Goal: Task Accomplishment & Management: Use online tool/utility

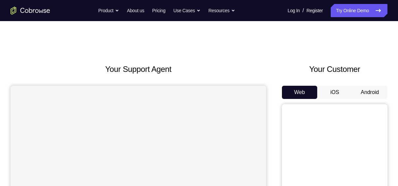
click at [331, 91] on button "iOS" at bounding box center [335, 92] width 35 height 13
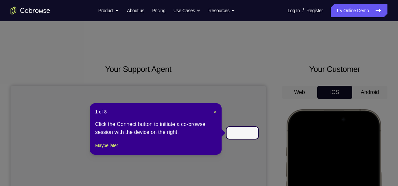
click at [217, 112] on div "1 of 8 × Click the Connect button to initiate a co-browse session with the devi…" at bounding box center [156, 129] width 132 height 52
click at [216, 111] on span "×" at bounding box center [215, 111] width 3 height 5
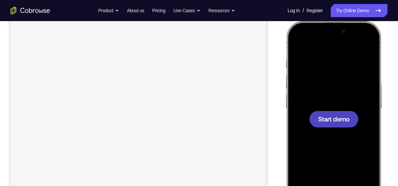
scroll to position [88, 0]
click at [344, 125] on div at bounding box center [334, 119] width 49 height 17
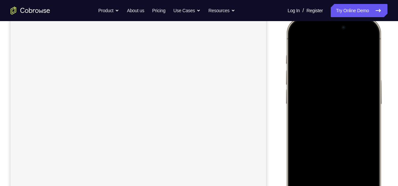
scroll to position [98, 0]
click at [293, 62] on div at bounding box center [334, 109] width 87 height 189
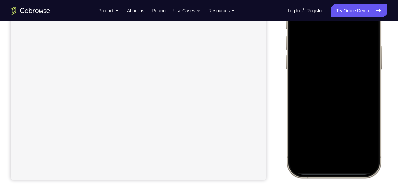
click at [327, 162] on div at bounding box center [334, 80] width 87 height 189
click at [339, 153] on div at bounding box center [334, 80] width 87 height 189
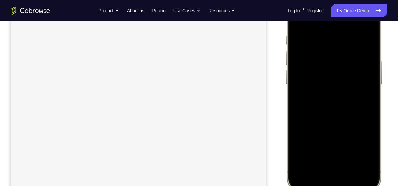
click at [335, 43] on div at bounding box center [334, 95] width 87 height 189
click at [319, 67] on div at bounding box center [334, 95] width 87 height 189
click at [344, 155] on div at bounding box center [334, 95] width 87 height 189
click at [348, 69] on div at bounding box center [334, 95] width 87 height 189
click at [341, 83] on div at bounding box center [334, 95] width 87 height 189
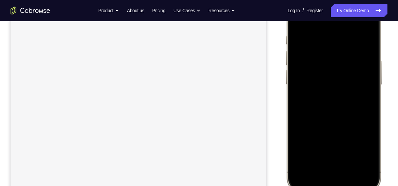
click at [340, 97] on div at bounding box center [334, 95] width 87 height 189
click at [338, 128] on div at bounding box center [334, 100] width 87 height 189
click at [350, 159] on div at bounding box center [334, 100] width 87 height 189
drag, startPoint x: 355, startPoint y: 139, endPoint x: 366, endPoint y: 79, distance: 61.1
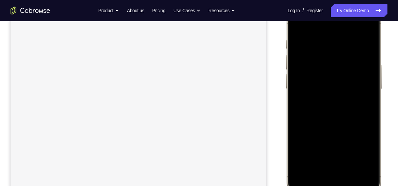
click at [366, 79] on div at bounding box center [334, 100] width 87 height 189
drag, startPoint x: 336, startPoint y: 136, endPoint x: 335, endPoint y: 52, distance: 83.5
click at [335, 52] on div at bounding box center [334, 100] width 87 height 189
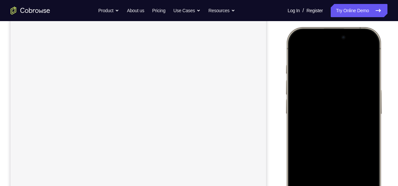
scroll to position [108, 0]
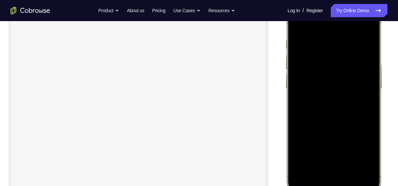
click at [299, 22] on div at bounding box center [334, 99] width 87 height 189
click at [350, 39] on div at bounding box center [334, 99] width 87 height 189
click at [356, 159] on div at bounding box center [334, 103] width 87 height 189
click at [368, 100] on div at bounding box center [334, 103] width 87 height 189
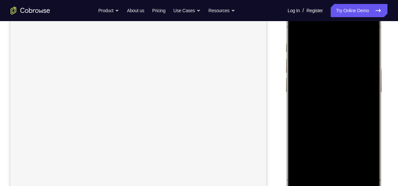
click at [368, 100] on div at bounding box center [334, 103] width 87 height 189
click at [365, 76] on div at bounding box center [334, 103] width 87 height 189
click at [365, 29] on div at bounding box center [334, 103] width 87 height 189
click at [350, 164] on div at bounding box center [334, 103] width 87 height 189
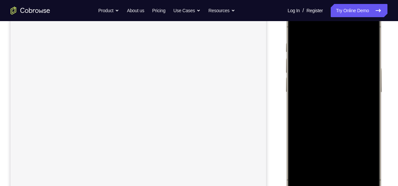
drag, startPoint x: 340, startPoint y: 136, endPoint x: 344, endPoint y: 52, distance: 83.3
click at [344, 52] on div at bounding box center [334, 103] width 87 height 189
drag, startPoint x: 345, startPoint y: 132, endPoint x: 359, endPoint y: 70, distance: 63.5
click at [359, 70] on div at bounding box center [334, 103] width 87 height 189
drag, startPoint x: 352, startPoint y: 157, endPoint x: 358, endPoint y: 82, distance: 76.1
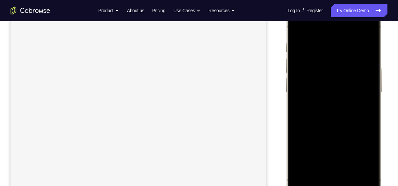
click at [358, 82] on div at bounding box center [334, 103] width 87 height 189
drag, startPoint x: 348, startPoint y: 142, endPoint x: 359, endPoint y: 63, distance: 79.6
click at [359, 63] on div at bounding box center [334, 103] width 87 height 189
drag, startPoint x: 345, startPoint y: 155, endPoint x: 357, endPoint y: 86, distance: 70.3
click at [357, 86] on div at bounding box center [334, 103] width 87 height 189
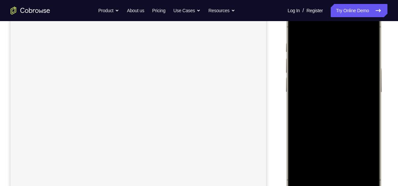
drag, startPoint x: 343, startPoint y: 155, endPoint x: 351, endPoint y: 115, distance: 41.1
click at [351, 115] on div at bounding box center [334, 103] width 87 height 189
click at [350, 122] on div at bounding box center [334, 103] width 87 height 189
click at [325, 30] on div at bounding box center [334, 103] width 87 height 189
click at [334, 54] on div at bounding box center [334, 103] width 87 height 189
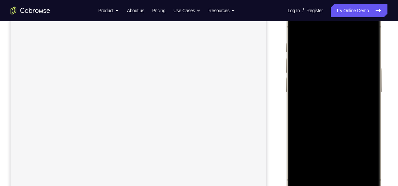
click at [355, 78] on div at bounding box center [334, 103] width 87 height 189
drag, startPoint x: 355, startPoint y: 132, endPoint x: 360, endPoint y: 94, distance: 38.3
click at [360, 94] on div at bounding box center [334, 103] width 87 height 189
click at [338, 85] on div at bounding box center [334, 114] width 87 height 189
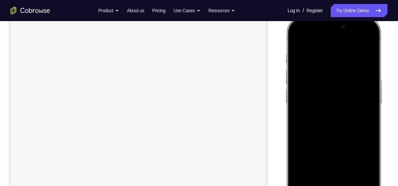
click at [298, 36] on div at bounding box center [334, 114] width 87 height 189
click at [296, 28] on div at bounding box center [334, 105] width 87 height 189
click at [354, 163] on div at bounding box center [334, 105] width 87 height 189
click at [318, 164] on div at bounding box center [334, 105] width 87 height 189
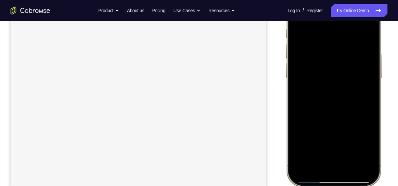
scroll to position [95, 0]
click at [299, 35] on div at bounding box center [334, 112] width 87 height 189
drag, startPoint x: 343, startPoint y: 150, endPoint x: 348, endPoint y: 56, distance: 93.9
click at [348, 56] on div at bounding box center [334, 112] width 87 height 189
drag, startPoint x: 350, startPoint y: 153, endPoint x: 358, endPoint y: 88, distance: 64.9
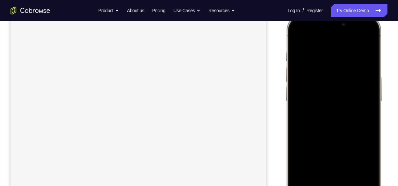
click at [358, 88] on div at bounding box center [334, 112] width 87 height 189
drag, startPoint x: 356, startPoint y: 157, endPoint x: 359, endPoint y: 84, distance: 73.0
click at [359, 84] on div at bounding box center [334, 100] width 87 height 189
drag, startPoint x: 357, startPoint y: 149, endPoint x: 360, endPoint y: 78, distance: 71.4
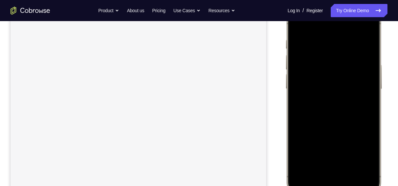
click at [360, 78] on div at bounding box center [334, 100] width 87 height 189
drag, startPoint x: 342, startPoint y: 142, endPoint x: 348, endPoint y: 72, distance: 70.3
click at [348, 72] on div at bounding box center [334, 88] width 87 height 189
click at [347, 135] on div at bounding box center [334, 88] width 87 height 189
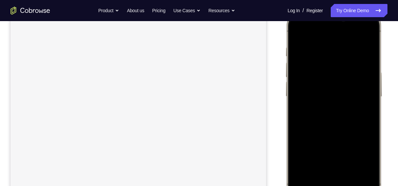
scroll to position [99, 0]
click at [319, 36] on div at bounding box center [334, 108] width 87 height 189
click at [346, 109] on span "Start demo" at bounding box center [334, 108] width 31 height 6
click at [368, 61] on div at bounding box center [334, 108] width 87 height 189
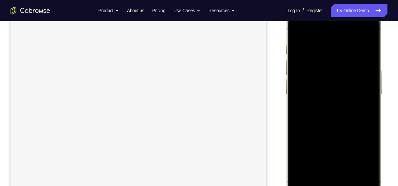
click at [328, 180] on div at bounding box center [334, 105] width 87 height 189
click at [348, 179] on div at bounding box center [334, 105] width 87 height 189
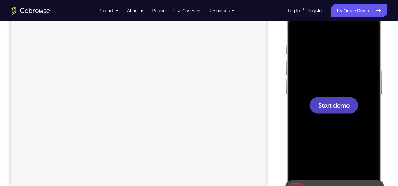
click at [327, 101] on div at bounding box center [334, 105] width 49 height 17
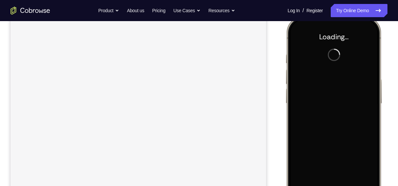
scroll to position [91, 0]
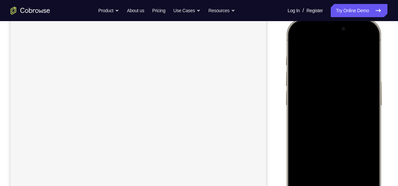
click at [371, 63] on div at bounding box center [334, 116] width 87 height 189
click at [366, 54] on div at bounding box center [334, 112] width 87 height 189
click at [324, 171] on div at bounding box center [334, 91] width 87 height 189
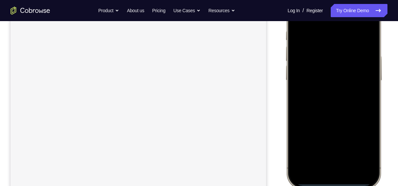
click at [341, 163] on div at bounding box center [334, 91] width 87 height 189
click at [328, 103] on div at bounding box center [334, 91] width 87 height 189
click at [328, 65] on div at bounding box center [334, 91] width 87 height 189
click at [327, 80] on div at bounding box center [334, 91] width 87 height 189
click at [350, 66] on div at bounding box center [334, 91] width 87 height 189
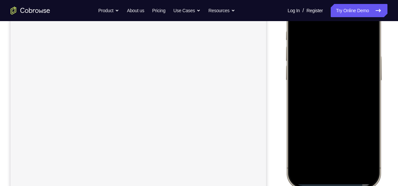
click at [348, 99] on div at bounding box center [334, 91] width 87 height 189
click at [344, 92] on div at bounding box center [334, 91] width 87 height 189
click at [348, 121] on div at bounding box center [334, 91] width 87 height 189
click at [352, 153] on div at bounding box center [334, 91] width 87 height 189
drag, startPoint x: 353, startPoint y: 128, endPoint x: 362, endPoint y: 70, distance: 58.4
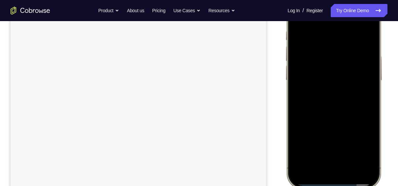
click at [362, 70] on div at bounding box center [334, 91] width 87 height 189
drag, startPoint x: 352, startPoint y: 145, endPoint x: 358, endPoint y: 77, distance: 68.9
click at [358, 77] on div at bounding box center [334, 91] width 87 height 189
drag, startPoint x: 347, startPoint y: 150, endPoint x: 358, endPoint y: 80, distance: 70.9
click at [358, 80] on div at bounding box center [334, 91] width 87 height 189
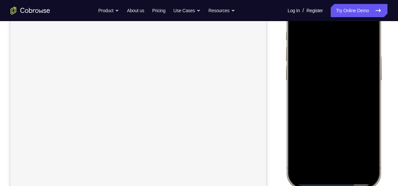
click at [349, 27] on div at bounding box center [334, 91] width 87 height 189
click at [338, 47] on div at bounding box center [334, 91] width 87 height 189
click at [304, 35] on div at bounding box center [334, 91] width 87 height 189
drag, startPoint x: 362, startPoint y: 143, endPoint x: 362, endPoint y: 93, distance: 49.5
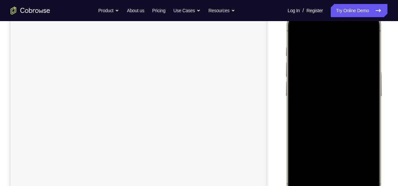
click at [362, 93] on div at bounding box center [334, 107] width 87 height 189
click at [339, 164] on div at bounding box center [334, 107] width 87 height 189
click at [335, 163] on div at bounding box center [334, 107] width 87 height 189
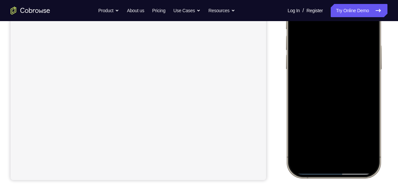
click at [336, 136] on div at bounding box center [334, 80] width 87 height 189
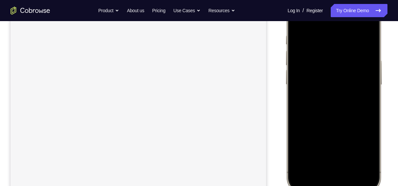
scroll to position [114, 0]
click at [366, 150] on div at bounding box center [334, 93] width 87 height 189
click at [327, 149] on div at bounding box center [334, 93] width 87 height 189
click at [313, 134] on div at bounding box center [334, 93] width 87 height 189
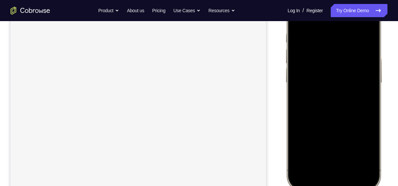
click at [308, 135] on div at bounding box center [334, 93] width 87 height 189
click at [321, 136] on div at bounding box center [334, 93] width 87 height 189
click at [350, 135] on div at bounding box center [334, 93] width 87 height 189
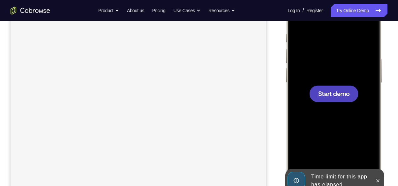
click at [341, 90] on span "Start demo" at bounding box center [334, 93] width 31 height 6
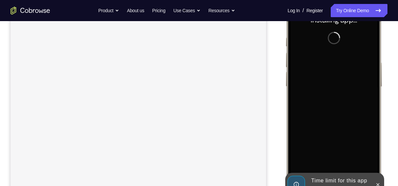
scroll to position [108, 0]
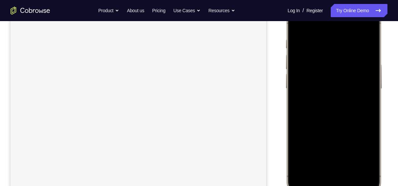
click at [306, 41] on div at bounding box center [334, 99] width 87 height 189
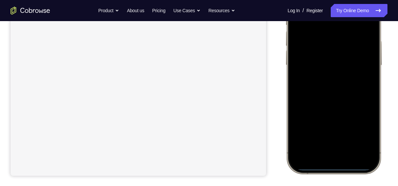
scroll to position [132, 0]
click at [322, 160] on div at bounding box center [334, 75] width 87 height 189
click at [325, 153] on div at bounding box center [334, 75] width 87 height 189
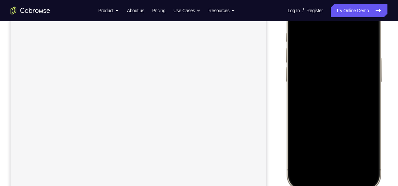
scroll to position [111, 0]
click at [331, 167] on div at bounding box center [334, 96] width 87 height 189
click at [316, 47] on div at bounding box center [334, 96] width 87 height 189
click at [321, 62] on div at bounding box center [334, 96] width 87 height 189
click at [325, 109] on div at bounding box center [334, 96] width 87 height 189
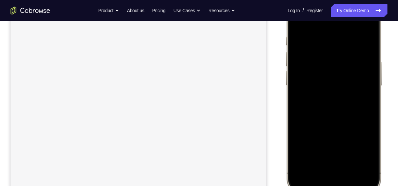
click at [330, 69] on div at bounding box center [334, 96] width 87 height 189
click at [325, 82] on div at bounding box center [334, 96] width 87 height 189
click at [330, 101] on div at bounding box center [334, 96] width 87 height 189
click at [335, 124] on div at bounding box center [334, 96] width 87 height 189
click at [346, 130] on div at bounding box center [334, 96] width 87 height 189
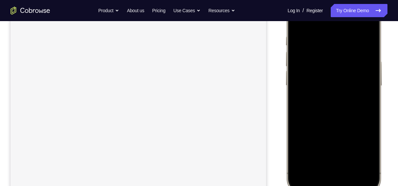
click at [335, 126] on div at bounding box center [334, 96] width 87 height 189
click at [351, 155] on div at bounding box center [334, 96] width 87 height 189
click at [332, 85] on div at bounding box center [334, 96] width 87 height 189
click at [328, 149] on div at bounding box center [334, 92] width 87 height 189
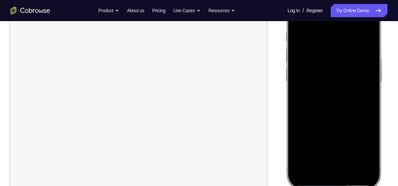
click at [327, 149] on div at bounding box center [334, 92] width 87 height 189
click at [315, 147] on div at bounding box center [334, 92] width 87 height 189
click at [312, 148] on div at bounding box center [334, 92] width 87 height 189
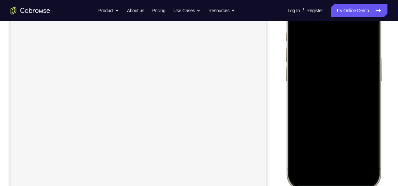
click at [312, 148] on div at bounding box center [334, 92] width 87 height 189
click at [313, 149] on div at bounding box center [334, 92] width 87 height 189
click at [365, 153] on div at bounding box center [334, 97] width 87 height 189
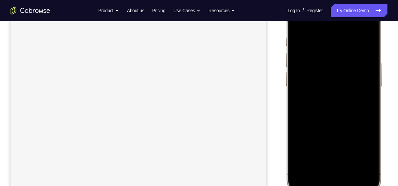
click at [307, 153] on div at bounding box center [334, 97] width 87 height 189
click at [311, 154] on div at bounding box center [334, 97] width 87 height 189
click at [364, 153] on div at bounding box center [334, 97] width 87 height 189
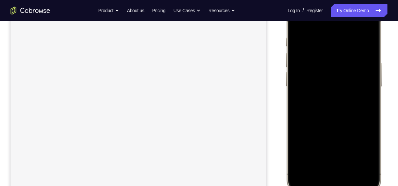
click at [330, 155] on div at bounding box center [334, 97] width 87 height 189
click at [319, 150] on div at bounding box center [334, 97] width 87 height 189
click at [327, 150] on div at bounding box center [334, 97] width 87 height 189
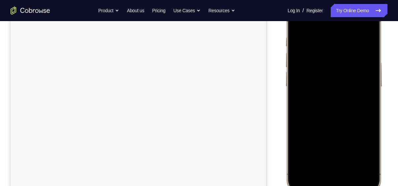
click at [345, 151] on div at bounding box center [334, 97] width 87 height 189
click at [356, 150] on div at bounding box center [334, 97] width 87 height 189
click at [348, 151] on div at bounding box center [334, 97] width 87 height 189
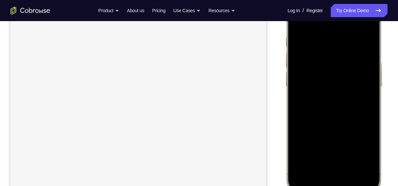
click at [348, 151] on div at bounding box center [334, 97] width 87 height 189
click at [315, 155] on div at bounding box center [334, 97] width 87 height 189
click at [366, 153] on div at bounding box center [334, 97] width 87 height 189
click at [355, 149] on div at bounding box center [334, 97] width 87 height 189
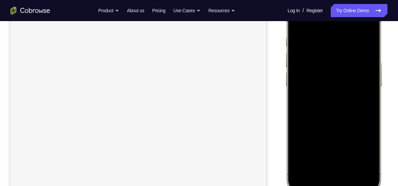
click at [355, 149] on div at bounding box center [334, 97] width 87 height 189
click at [367, 154] on div at bounding box center [334, 97] width 87 height 189
click at [339, 153] on div at bounding box center [334, 97] width 87 height 189
click at [306, 150] on div at bounding box center [334, 97] width 87 height 189
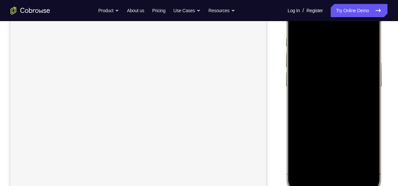
click at [323, 152] on div at bounding box center [334, 97] width 87 height 189
click at [325, 155] on div at bounding box center [334, 97] width 87 height 189
click at [328, 153] on div at bounding box center [334, 97] width 87 height 189
click at [329, 153] on div at bounding box center [334, 97] width 87 height 189
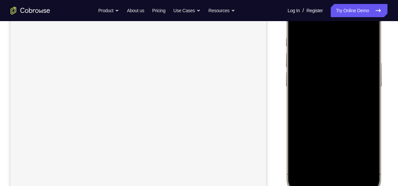
click at [329, 153] on div at bounding box center [334, 97] width 87 height 189
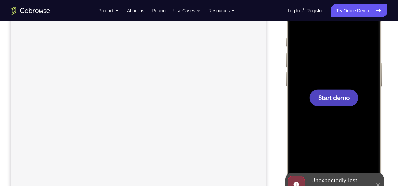
click at [338, 92] on div at bounding box center [334, 97] width 49 height 17
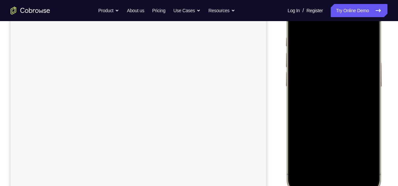
click at [303, 106] on div at bounding box center [334, 97] width 87 height 189
click at [323, 165] on div at bounding box center [334, 87] width 87 height 189
click at [334, 160] on div at bounding box center [334, 87] width 87 height 189
click at [328, 98] on div at bounding box center [334, 87] width 87 height 189
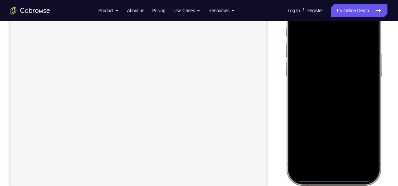
click at [332, 61] on div at bounding box center [334, 87] width 87 height 189
click at [332, 73] on div at bounding box center [334, 87] width 87 height 189
click at [341, 93] on div at bounding box center [334, 87] width 87 height 189
click at [337, 118] on div at bounding box center [334, 87] width 87 height 189
click at [353, 148] on div at bounding box center [334, 87] width 87 height 189
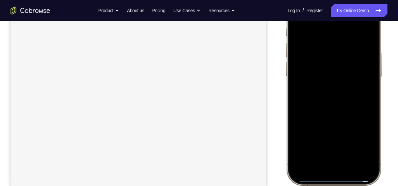
click at [347, 75] on div at bounding box center [334, 87] width 87 height 189
click at [329, 141] on div at bounding box center [334, 87] width 87 height 189
click at [324, 142] on div at bounding box center [334, 87] width 87 height 189
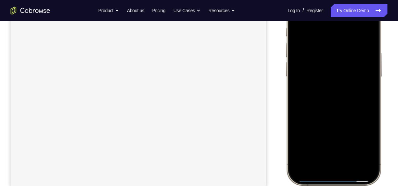
click at [313, 144] on div at bounding box center [334, 87] width 87 height 189
click at [306, 142] on div at bounding box center [334, 87] width 87 height 189
click at [352, 144] on div at bounding box center [334, 87] width 87 height 189
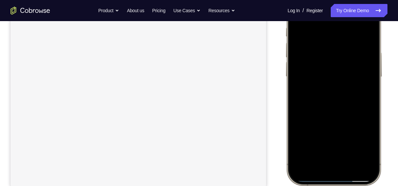
click at [341, 146] on div at bounding box center [334, 87] width 87 height 189
click at [363, 142] on div at bounding box center [334, 87] width 87 height 189
click at [369, 145] on div at bounding box center [334, 87] width 87 height 189
click at [337, 144] on div at bounding box center [334, 87] width 87 height 189
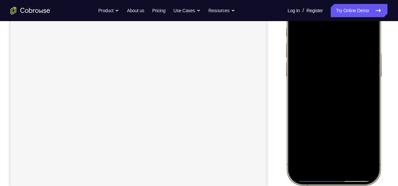
click at [322, 145] on div at bounding box center [334, 87] width 87 height 189
click at [369, 143] on div at bounding box center [334, 87] width 87 height 189
click at [365, 145] on div at bounding box center [334, 90] width 87 height 189
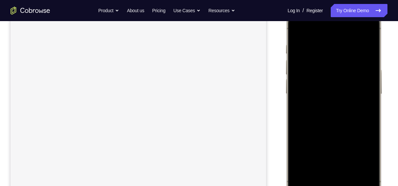
scroll to position [97, 0]
click at [310, 38] on div at bounding box center [334, 110] width 87 height 189
click at [348, 60] on div at bounding box center [334, 110] width 87 height 189
click at [296, 31] on div at bounding box center [334, 110] width 87 height 189
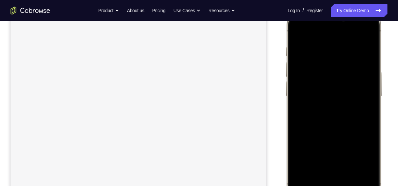
click at [304, 120] on div at bounding box center [334, 107] width 87 height 189
click at [298, 121] on div at bounding box center [334, 107] width 87 height 189
click at [309, 86] on div at bounding box center [334, 107] width 87 height 189
click at [327, 156] on div at bounding box center [334, 107] width 87 height 189
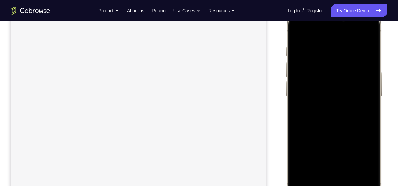
click at [331, 155] on div at bounding box center [334, 107] width 87 height 189
click at [323, 160] on div at bounding box center [334, 107] width 87 height 189
click at [328, 159] on div at bounding box center [334, 107] width 87 height 189
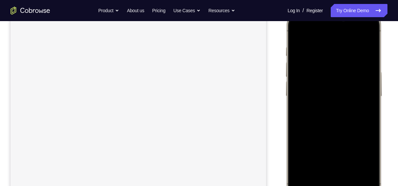
click at [328, 159] on div at bounding box center [334, 107] width 87 height 189
click at [303, 165] on div at bounding box center [334, 107] width 87 height 189
click at [307, 164] on div at bounding box center [334, 107] width 87 height 189
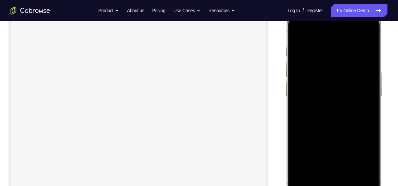
click at [370, 162] on div at bounding box center [334, 107] width 87 height 189
click at [370, 163] on div at bounding box center [334, 107] width 87 height 189
click at [300, 32] on div at bounding box center [334, 107] width 87 height 189
click at [298, 32] on div at bounding box center [334, 107] width 87 height 189
click at [367, 178] on div at bounding box center [334, 107] width 87 height 189
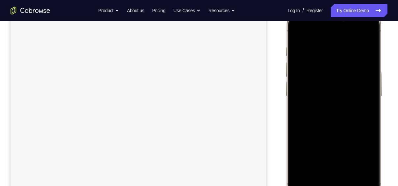
drag, startPoint x: 368, startPoint y: 47, endPoint x: 282, endPoint y: 40, distance: 87.1
click at [286, 40] on html "Online web based iOS Simulators and Android Emulators. Run iPhone, iPad, Mobile…" at bounding box center [335, 108] width 99 height 198
drag, startPoint x: 362, startPoint y: 47, endPoint x: 277, endPoint y: 51, distance: 85.6
click at [286, 51] on html "Online web based iOS Simulators and Android Emulators. Run iPhone, iPad, Mobile…" at bounding box center [335, 108] width 99 height 198
drag, startPoint x: 352, startPoint y: 49, endPoint x: 289, endPoint y: 50, distance: 62.7
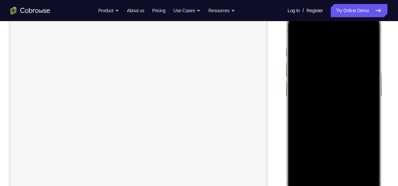
click at [289, 50] on div at bounding box center [334, 107] width 97 height 196
drag, startPoint x: 332, startPoint y: 50, endPoint x: 266, endPoint y: 51, distance: 65.7
click at [286, 51] on html "Online web based iOS Simulators and Android Emulators. Run iPhone, iPad, Mobile…" at bounding box center [335, 108] width 99 height 198
drag, startPoint x: 353, startPoint y: 50, endPoint x: 298, endPoint y: 51, distance: 54.8
click at [298, 51] on div at bounding box center [334, 107] width 87 height 189
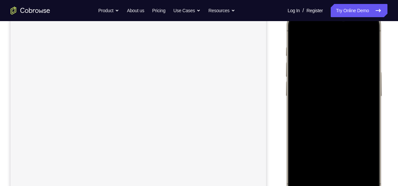
drag, startPoint x: 365, startPoint y: 49, endPoint x: 280, endPoint y: 52, distance: 84.6
click at [286, 52] on html "Online web based iOS Simulators and Android Emulators. Run iPhone, iPad, Mobile…" at bounding box center [335, 108] width 99 height 198
click at [367, 177] on div at bounding box center [334, 107] width 87 height 189
click at [327, 46] on div at bounding box center [334, 107] width 87 height 189
click at [368, 54] on div at bounding box center [334, 107] width 87 height 189
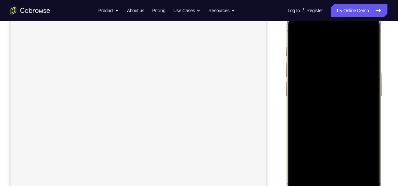
click at [363, 35] on div at bounding box center [334, 107] width 87 height 189
click at [348, 165] on div at bounding box center [334, 107] width 87 height 189
click at [351, 166] on div at bounding box center [334, 107] width 87 height 189
click at [296, 31] on div at bounding box center [334, 107] width 87 height 189
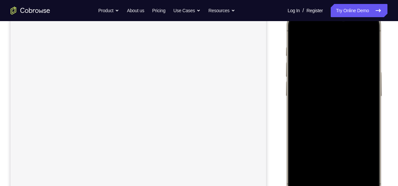
click at [296, 31] on div at bounding box center [334, 107] width 87 height 189
click at [333, 94] on div at bounding box center [334, 107] width 87 height 189
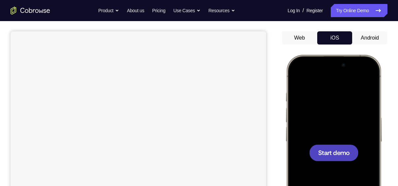
scroll to position [56, 0]
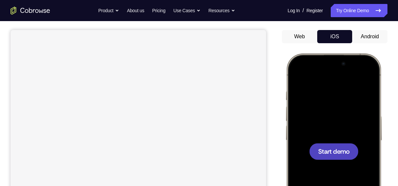
click at [331, 153] on span "Start demo" at bounding box center [334, 151] width 31 height 6
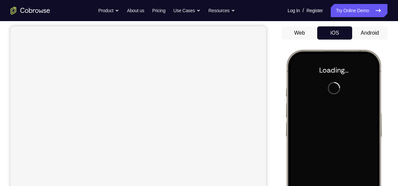
scroll to position [71, 0]
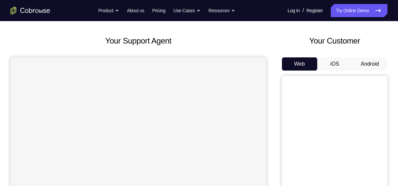
click at [343, 65] on button "iOS" at bounding box center [335, 63] width 35 height 13
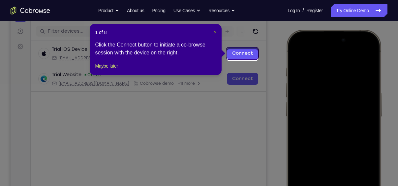
scroll to position [78, 0]
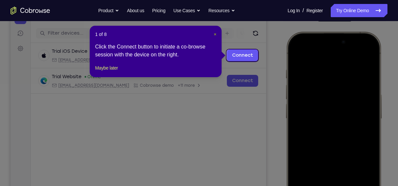
click at [215, 32] on span "×" at bounding box center [215, 34] width 3 height 5
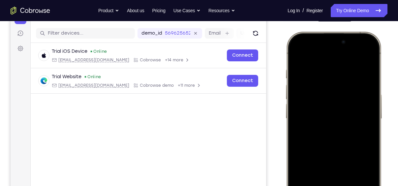
click at [309, 68] on div at bounding box center [334, 129] width 87 height 189
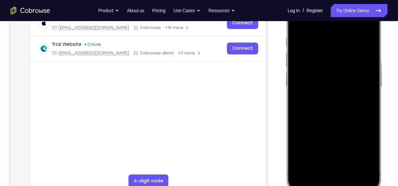
scroll to position [110, 0]
click at [327, 177] on div at bounding box center [334, 97] width 87 height 189
click at [335, 169] on div at bounding box center [334, 97] width 87 height 189
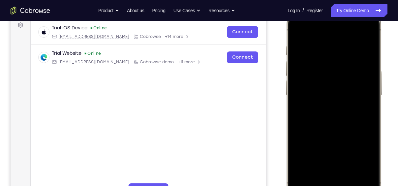
click at [348, 158] on div at bounding box center [334, 106] width 87 height 189
click at [342, 166] on div at bounding box center [334, 106] width 87 height 189
click at [332, 77] on div at bounding box center [334, 106] width 87 height 189
click at [338, 94] on div at bounding box center [334, 106] width 87 height 189
click at [337, 106] on div at bounding box center [334, 106] width 87 height 189
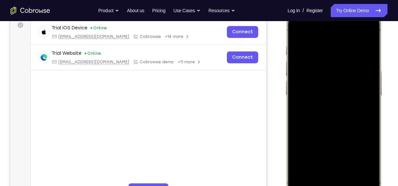
click at [346, 134] on div at bounding box center [334, 106] width 87 height 189
click at [352, 164] on div at bounding box center [334, 106] width 87 height 189
click at [355, 92] on div at bounding box center [334, 106] width 87 height 189
click at [310, 31] on div at bounding box center [334, 106] width 87 height 189
click at [362, 81] on div at bounding box center [334, 106] width 87 height 189
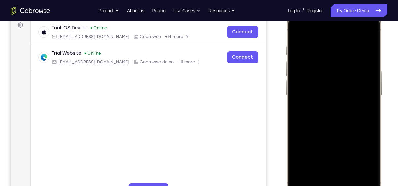
drag, startPoint x: 323, startPoint y: 98, endPoint x: 324, endPoint y: 53, distance: 44.3
click at [324, 53] on div at bounding box center [334, 106] width 87 height 189
click at [299, 30] on div at bounding box center [334, 106] width 87 height 189
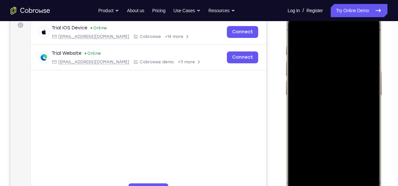
drag, startPoint x: 336, startPoint y: 139, endPoint x: 336, endPoint y: 73, distance: 66.7
click at [336, 73] on div at bounding box center [334, 106] width 87 height 189
drag, startPoint x: 338, startPoint y: 162, endPoint x: 332, endPoint y: 79, distance: 83.7
click at [332, 79] on div at bounding box center [334, 106] width 87 height 189
drag, startPoint x: 347, startPoint y: 157, endPoint x: 349, endPoint y: 90, distance: 67.4
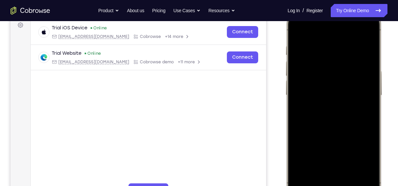
click at [349, 90] on div at bounding box center [334, 106] width 87 height 189
drag, startPoint x: 336, startPoint y: 157, endPoint x: 352, endPoint y: 60, distance: 98.6
click at [352, 60] on div at bounding box center [334, 106] width 87 height 189
drag, startPoint x: 342, startPoint y: 153, endPoint x: 352, endPoint y: 97, distance: 56.7
click at [352, 97] on div at bounding box center [334, 106] width 87 height 189
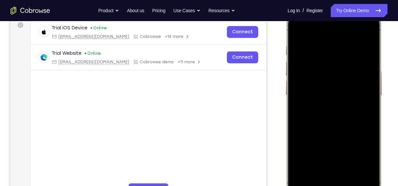
drag, startPoint x: 353, startPoint y: 160, endPoint x: 354, endPoint y: 86, distance: 74.3
click at [354, 86] on div at bounding box center [334, 106] width 87 height 189
drag, startPoint x: 343, startPoint y: 156, endPoint x: 355, endPoint y: 69, distance: 88.0
click at [355, 69] on div at bounding box center [334, 106] width 87 height 189
drag, startPoint x: 347, startPoint y: 158, endPoint x: 357, endPoint y: 75, distance: 84.4
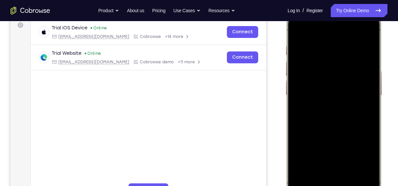
click at [357, 75] on div at bounding box center [334, 106] width 87 height 189
click at [297, 29] on div at bounding box center [334, 106] width 87 height 189
click at [365, 179] on div at bounding box center [334, 106] width 87 height 189
click at [349, 166] on div at bounding box center [334, 106] width 87 height 189
click at [364, 79] on div at bounding box center [334, 106] width 87 height 189
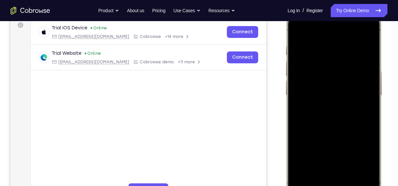
click at [297, 27] on div at bounding box center [334, 106] width 87 height 189
click at [299, 30] on div at bounding box center [334, 106] width 87 height 189
click at [367, 165] on div at bounding box center [334, 106] width 87 height 189
click at [296, 30] on div at bounding box center [334, 106] width 87 height 189
drag, startPoint x: 328, startPoint y: 135, endPoint x: 336, endPoint y: 95, distance: 40.7
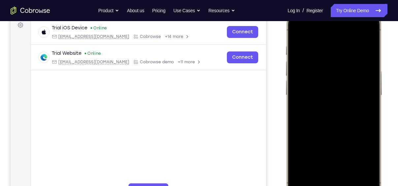
click at [336, 95] on div at bounding box center [334, 106] width 87 height 189
click at [316, 137] on div at bounding box center [334, 106] width 87 height 189
click at [298, 29] on div at bounding box center [334, 106] width 87 height 189
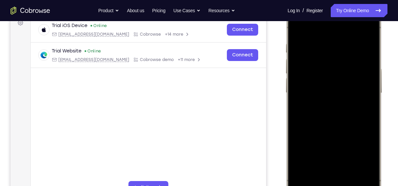
scroll to position [100, 0]
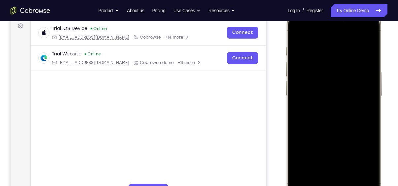
click at [301, 141] on div at bounding box center [334, 107] width 87 height 189
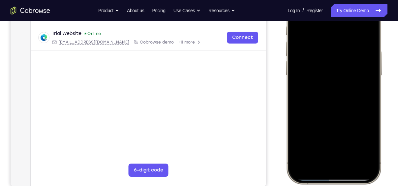
drag, startPoint x: 337, startPoint y: 100, endPoint x: 338, endPoint y: 149, distance: 49.2
click at [338, 149] on div at bounding box center [334, 86] width 87 height 189
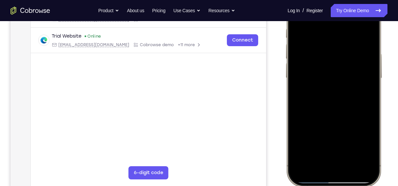
scroll to position [120, 0]
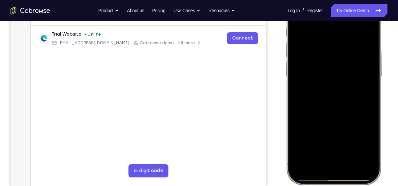
click at [303, 143] on div at bounding box center [334, 87] width 87 height 189
click at [366, 160] on div at bounding box center [334, 87] width 87 height 189
drag, startPoint x: 351, startPoint y: 98, endPoint x: 352, endPoint y: 36, distance: 62.4
click at [352, 36] on div at bounding box center [334, 87] width 87 height 189
click at [352, 164] on div at bounding box center [334, 87] width 87 height 189
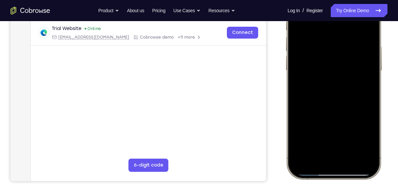
scroll to position [101, 0]
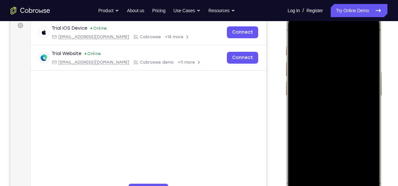
drag, startPoint x: 319, startPoint y: 150, endPoint x: 335, endPoint y: 203, distance: 55.2
click at [335, 186] on div at bounding box center [334, 107] width 97 height 196
drag, startPoint x: 341, startPoint y: 140, endPoint x: 347, endPoint y: 169, distance: 29.7
click at [347, 169] on div at bounding box center [334, 106] width 87 height 189
click at [365, 178] on div at bounding box center [334, 106] width 87 height 189
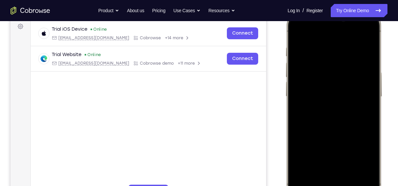
scroll to position [99, 0]
click at [366, 176] on div at bounding box center [334, 108] width 87 height 189
click at [307, 92] on div at bounding box center [334, 108] width 87 height 189
click at [309, 36] on div at bounding box center [334, 108] width 87 height 189
click at [299, 31] on div at bounding box center [334, 108] width 87 height 189
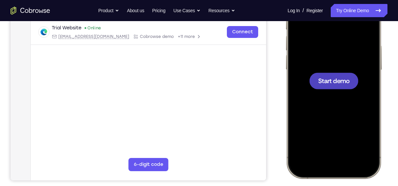
scroll to position [127, 0]
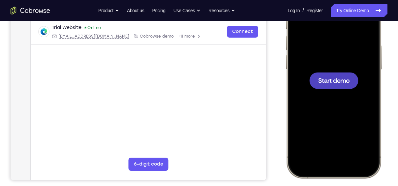
click at [341, 79] on span "Start demo" at bounding box center [334, 80] width 31 height 6
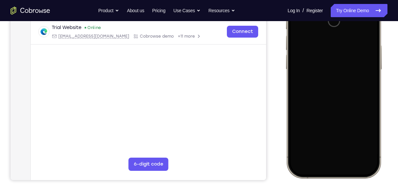
scroll to position [88, 0]
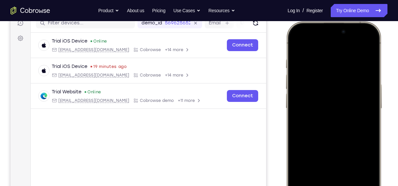
click at [372, 122] on div at bounding box center [334, 119] width 87 height 189
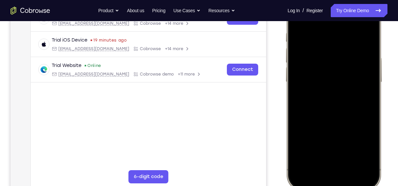
click at [327, 167] on div at bounding box center [334, 93] width 87 height 189
click at [326, 179] on div at bounding box center [334, 93] width 87 height 189
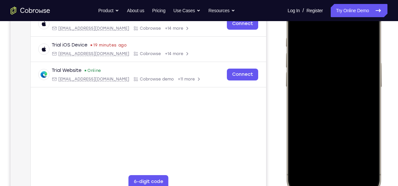
scroll to position [112, 0]
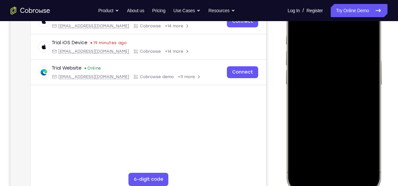
click at [346, 169] on div at bounding box center [334, 95] width 87 height 189
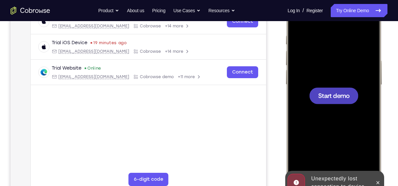
click at [323, 107] on div at bounding box center [334, 95] width 87 height 189
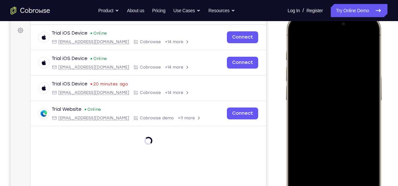
scroll to position [110, 0]
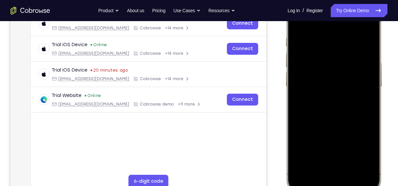
click at [324, 176] on div at bounding box center [334, 97] width 87 height 189
click at [338, 166] on div at bounding box center [334, 97] width 87 height 189
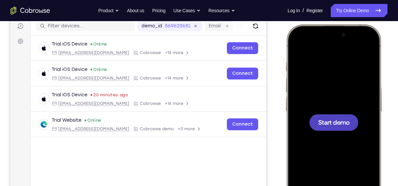
scroll to position [85, 0]
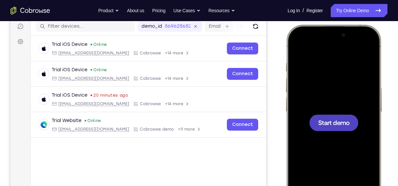
click at [342, 125] on span "Start demo" at bounding box center [334, 123] width 31 height 6
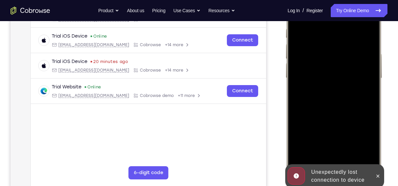
scroll to position [119, 0]
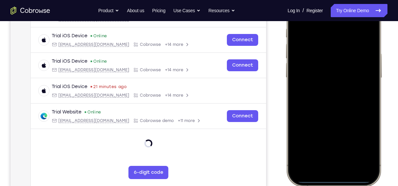
click at [369, 104] on div at bounding box center [334, 88] width 87 height 189
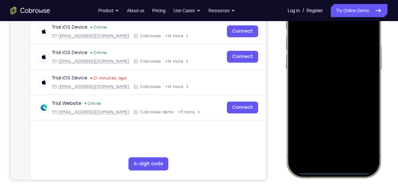
scroll to position [128, 0]
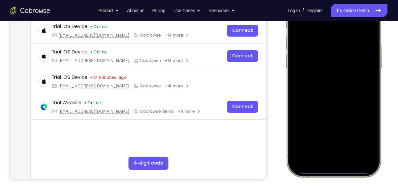
click at [327, 156] on div at bounding box center [334, 79] width 87 height 189
click at [343, 149] on div at bounding box center [334, 79] width 87 height 189
click at [330, 67] on div at bounding box center [334, 79] width 87 height 189
click at [325, 89] on div at bounding box center [334, 79] width 87 height 189
click at [339, 56] on div at bounding box center [334, 79] width 87 height 189
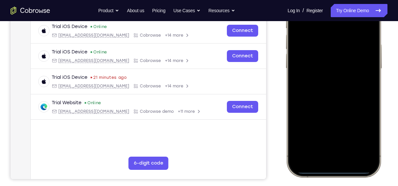
click at [340, 70] on div at bounding box center [334, 79] width 87 height 189
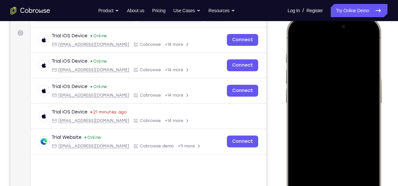
scroll to position [92, 0]
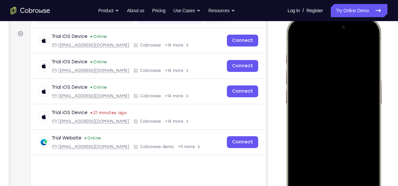
click at [341, 120] on div at bounding box center [334, 114] width 87 height 189
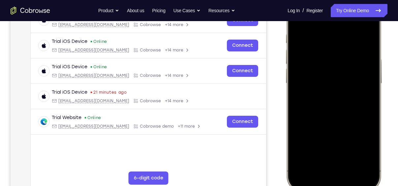
scroll to position [113, 0]
click at [351, 122] on div at bounding box center [334, 94] width 87 height 189
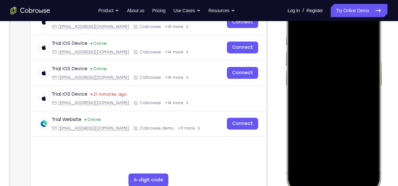
scroll to position [112, 0]
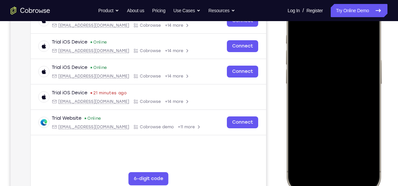
click at [350, 152] on div at bounding box center [334, 95] width 87 height 189
click at [324, 80] on div at bounding box center [334, 95] width 87 height 189
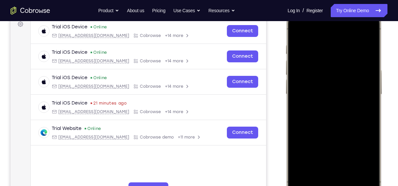
scroll to position [101, 0]
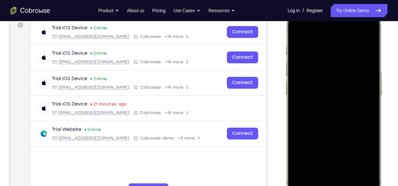
click at [310, 33] on div at bounding box center [334, 106] width 87 height 189
click at [346, 58] on div at bounding box center [334, 106] width 87 height 189
click at [355, 118] on div at bounding box center [334, 106] width 87 height 189
click at [341, 119] on div at bounding box center [334, 106] width 87 height 189
click at [338, 125] on div at bounding box center [334, 106] width 87 height 189
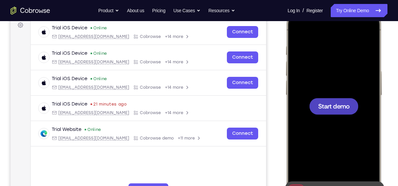
click at [341, 108] on span "Start demo" at bounding box center [334, 106] width 31 height 6
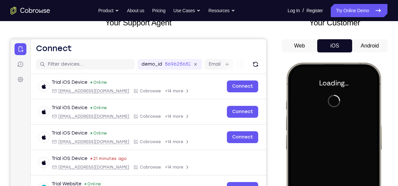
scroll to position [47, 0]
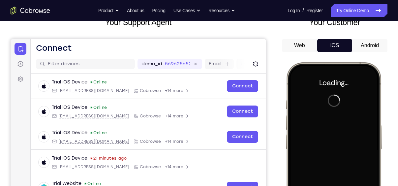
click at [367, 53] on div "Web iOS Android" at bounding box center [335, 150] width 106 height 222
click at [369, 43] on button "Android" at bounding box center [370, 45] width 35 height 13
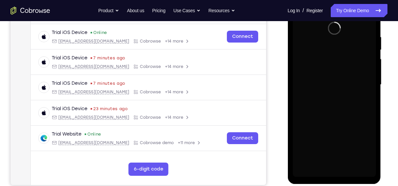
scroll to position [139, 0]
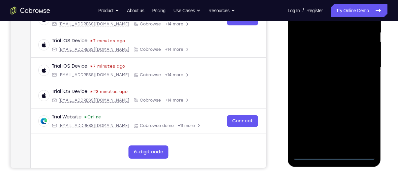
click at [333, 156] on div at bounding box center [334, 67] width 83 height 185
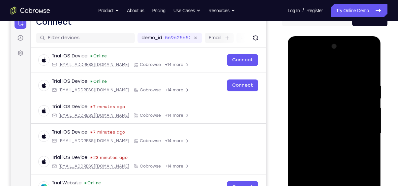
scroll to position [134, 0]
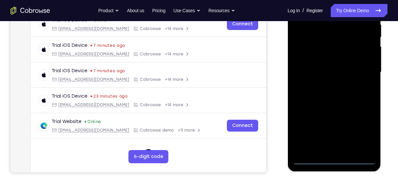
click at [334, 159] on div at bounding box center [334, 72] width 83 height 185
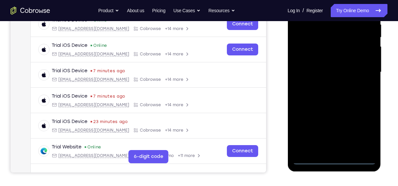
click at [364, 136] on div at bounding box center [334, 72] width 83 height 185
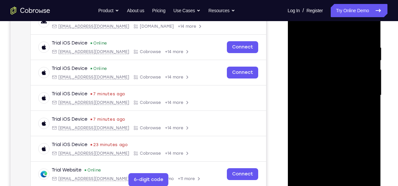
scroll to position [111, 0]
click at [339, 30] on div at bounding box center [334, 95] width 83 height 185
click at [368, 88] on div at bounding box center [334, 95] width 83 height 185
click at [331, 109] on div at bounding box center [334, 95] width 83 height 185
click at [327, 109] on div at bounding box center [334, 95] width 83 height 185
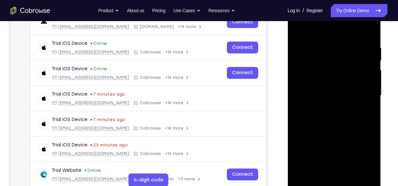
click at [327, 86] on div at bounding box center [334, 95] width 83 height 185
click at [357, 66] on div at bounding box center [334, 95] width 83 height 185
click at [347, 80] on div at bounding box center [334, 95] width 83 height 185
click at [345, 94] on div at bounding box center [334, 95] width 83 height 185
click at [340, 118] on div at bounding box center [334, 95] width 83 height 185
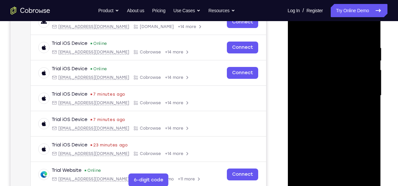
click at [334, 117] on div at bounding box center [334, 95] width 83 height 185
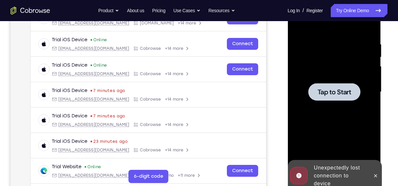
scroll to position [115, 0]
click at [336, 90] on span "Tap to Start" at bounding box center [335, 91] width 34 height 7
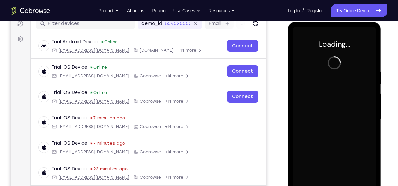
scroll to position [56, 0]
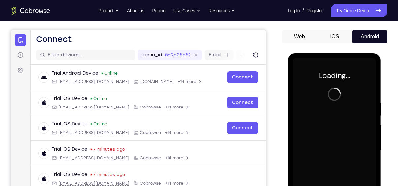
click at [334, 41] on button "iOS" at bounding box center [335, 36] width 35 height 13
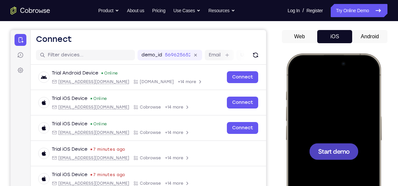
click at [344, 153] on span "Start demo" at bounding box center [334, 151] width 31 height 6
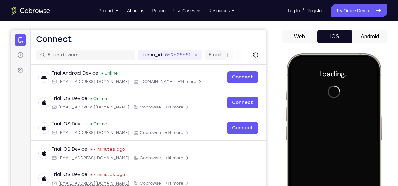
click at [365, 35] on button "Android" at bounding box center [370, 36] width 35 height 13
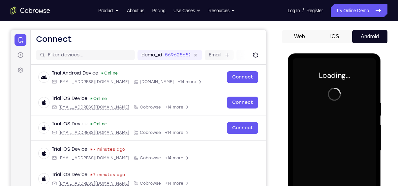
click at [326, 40] on button "iOS" at bounding box center [335, 36] width 35 height 13
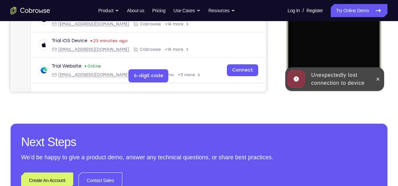
scroll to position [217, 0]
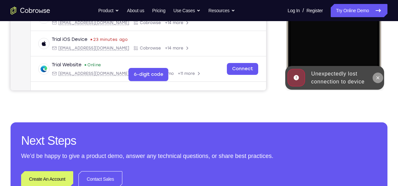
click at [379, 79] on icon at bounding box center [378, 77] width 5 height 5
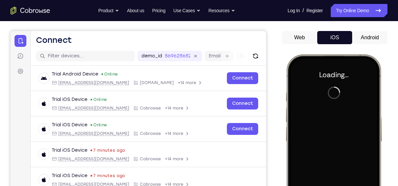
scroll to position [54, 0]
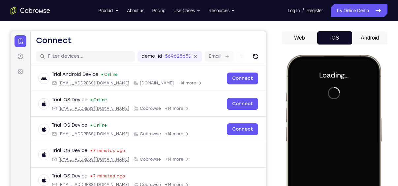
click at [366, 36] on button "Android" at bounding box center [370, 37] width 35 height 13
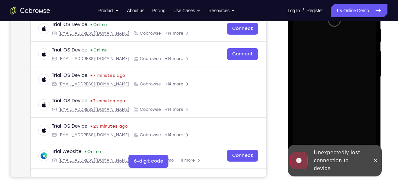
scroll to position [130, 0]
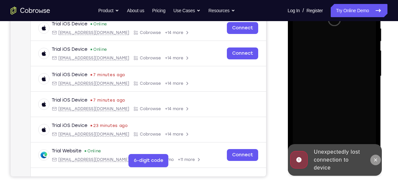
click at [377, 160] on icon at bounding box center [375, 159] width 5 height 5
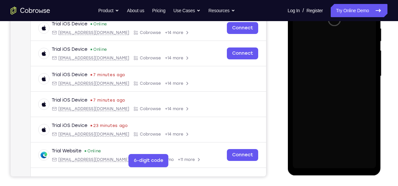
scroll to position [108, 0]
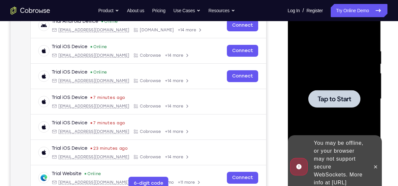
click at [348, 90] on div at bounding box center [334, 98] width 52 height 17
click at [351, 99] on span "Tap to Start" at bounding box center [335, 99] width 34 height 7
click at [376, 164] on icon at bounding box center [375, 166] width 5 height 5
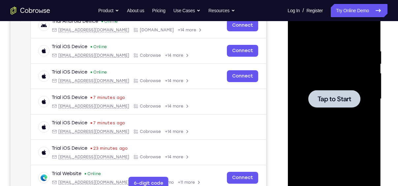
click at [321, 96] on span "Tap to Start" at bounding box center [335, 99] width 34 height 7
click at [333, 100] on span "Tap to Start" at bounding box center [335, 99] width 34 height 7
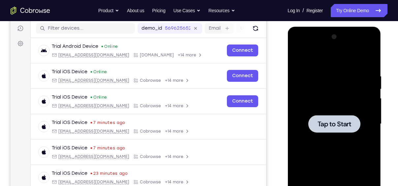
click at [338, 123] on span "Tap to Start" at bounding box center [335, 124] width 34 height 7
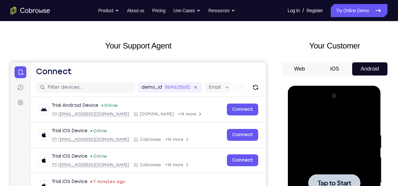
scroll to position [23, 0]
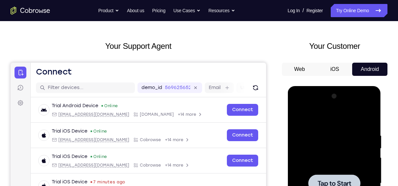
click at [336, 69] on button "iOS" at bounding box center [335, 69] width 35 height 13
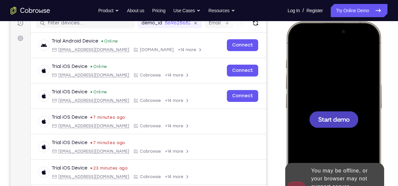
click at [336, 121] on span "Start demo" at bounding box center [334, 119] width 31 height 6
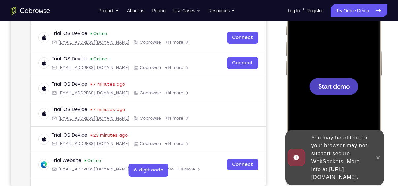
scroll to position [121, 0]
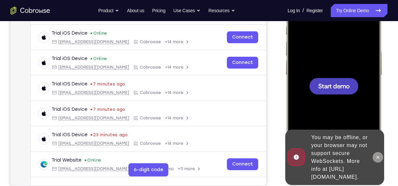
click at [377, 155] on icon at bounding box center [378, 157] width 5 height 5
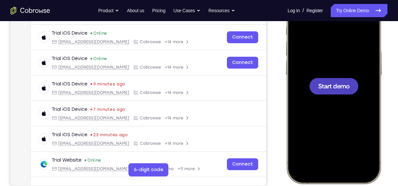
click at [338, 91] on div at bounding box center [334, 86] width 49 height 17
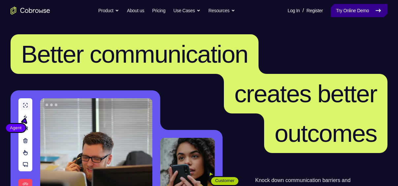
click at [349, 16] on link "Try Online Demo" at bounding box center [359, 10] width 57 height 13
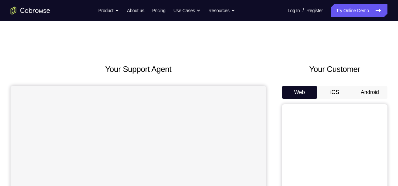
click at [344, 94] on button "iOS" at bounding box center [335, 92] width 35 height 13
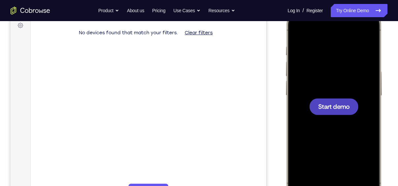
click at [338, 105] on span "Start demo" at bounding box center [334, 106] width 31 height 6
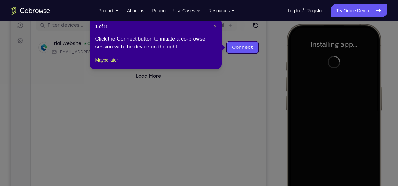
scroll to position [85, 0]
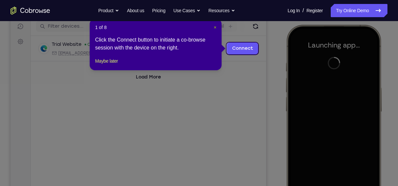
click at [215, 28] on span "×" at bounding box center [215, 27] width 3 height 5
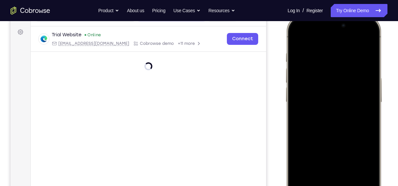
scroll to position [92, 0]
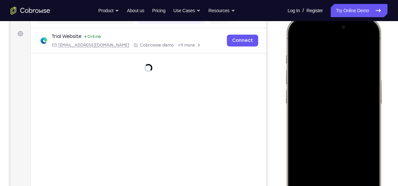
click at [372, 90] on div at bounding box center [334, 114] width 87 height 189
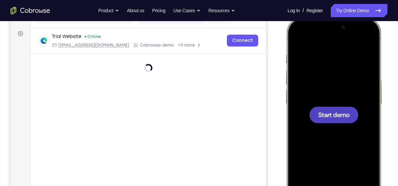
click at [333, 116] on span "Start demo" at bounding box center [334, 115] width 31 height 6
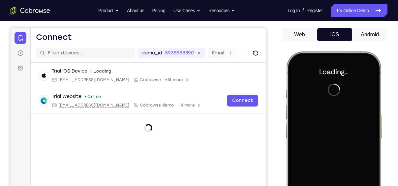
scroll to position [57, 0]
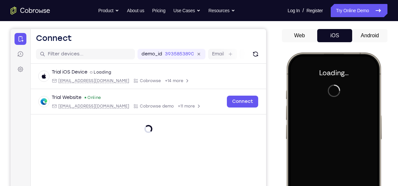
click at [366, 38] on button "Android" at bounding box center [370, 35] width 35 height 13
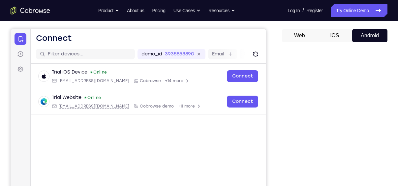
click at [336, 30] on button "iOS" at bounding box center [335, 35] width 35 height 13
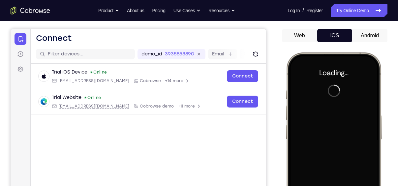
click at [357, 33] on button "Android" at bounding box center [370, 35] width 35 height 13
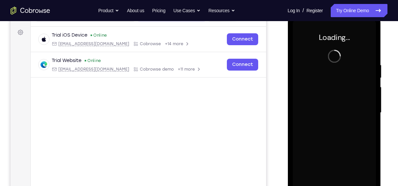
scroll to position [92, 0]
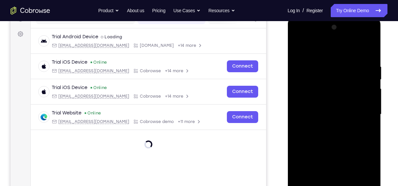
drag, startPoint x: 399, startPoint y: 0, endPoint x: 271, endPoint y: 96, distance: 160.4
click at [271, 96] on div "Your Support Agent Your Customer Web iOS Android" at bounding box center [199, 93] width 377 height 244
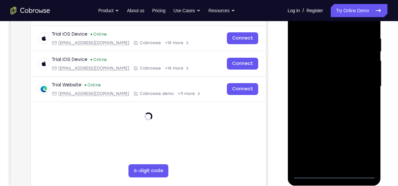
scroll to position [121, 0]
click at [335, 172] on div at bounding box center [334, 86] width 83 height 185
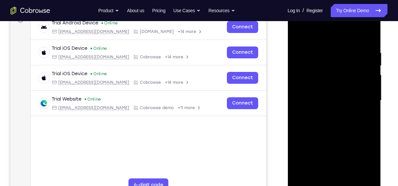
scroll to position [109, 0]
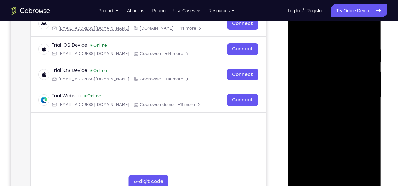
click at [363, 150] on div at bounding box center [334, 97] width 83 height 185
click at [364, 155] on div at bounding box center [334, 97] width 83 height 185
click at [326, 35] on div at bounding box center [334, 97] width 83 height 185
click at [363, 97] on div at bounding box center [334, 97] width 83 height 185
click at [327, 109] on div at bounding box center [334, 97] width 83 height 185
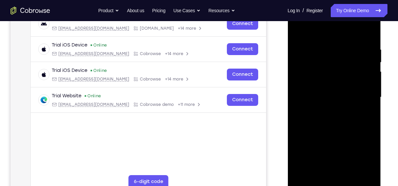
click at [331, 91] on div at bounding box center [334, 97] width 83 height 185
click at [333, 87] on div at bounding box center [334, 97] width 83 height 185
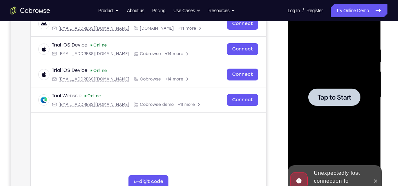
click at [335, 91] on div at bounding box center [334, 96] width 52 height 17
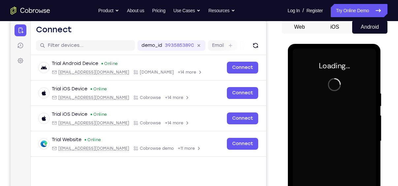
scroll to position [65, 0]
click at [180, 65] on button "iOS" at bounding box center [110, 72] width 138 height 15
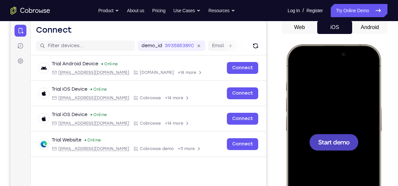
click at [326, 144] on span "Start demo" at bounding box center [334, 142] width 31 height 6
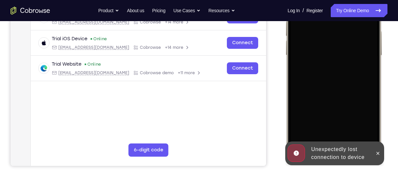
scroll to position [145, 0]
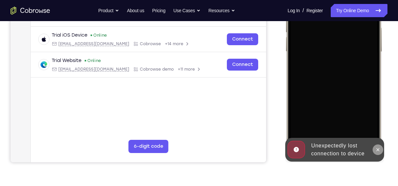
click at [380, 149] on icon at bounding box center [378, 149] width 5 height 5
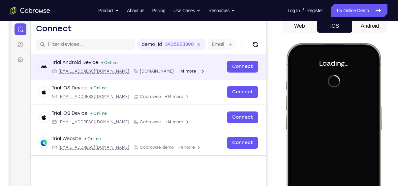
scroll to position [0, 0]
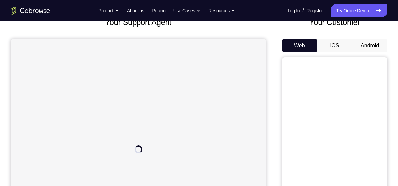
click at [340, 48] on button "iOS" at bounding box center [335, 45] width 35 height 13
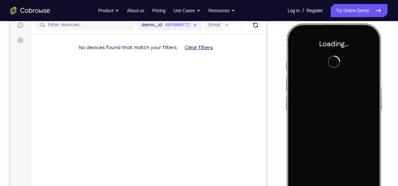
scroll to position [86, 0]
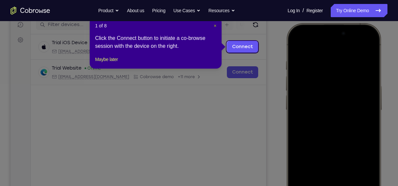
click at [216, 25] on span "×" at bounding box center [215, 25] width 3 height 5
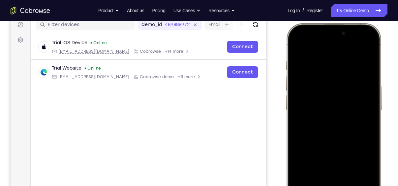
click at [303, 59] on div at bounding box center [334, 121] width 87 height 189
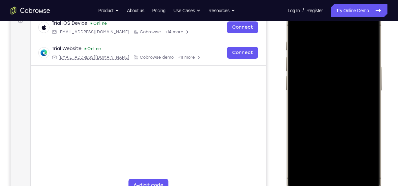
scroll to position [105, 0]
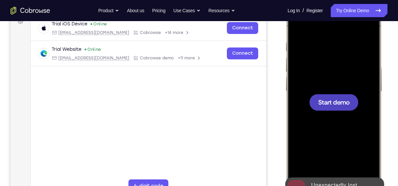
click at [343, 101] on span "Start demo" at bounding box center [334, 102] width 31 height 6
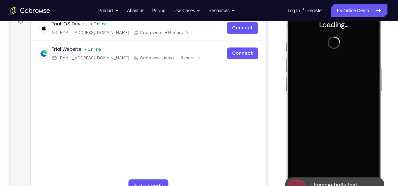
drag, startPoint x: 343, startPoint y: 131, endPoint x: 343, endPoint y: 101, distance: 30.4
click at [343, 101] on div at bounding box center [334, 102] width 87 height 189
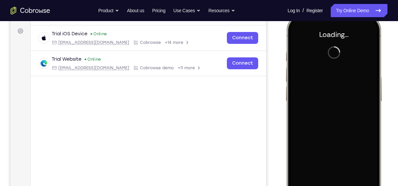
scroll to position [94, 0]
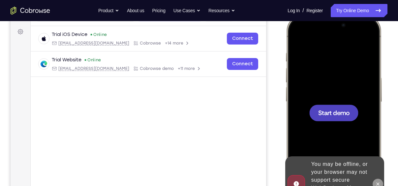
click at [379, 182] on icon at bounding box center [378, 184] width 5 height 5
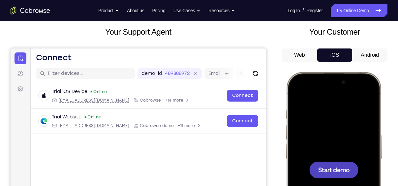
scroll to position [37, 0]
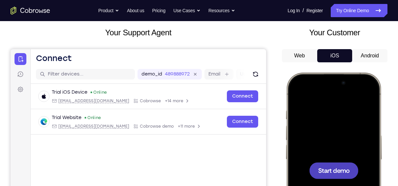
click at [371, 55] on button "Android" at bounding box center [370, 55] width 35 height 13
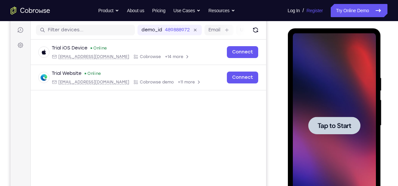
scroll to position [0, 0]
click at [326, 130] on div at bounding box center [334, 125] width 52 height 17
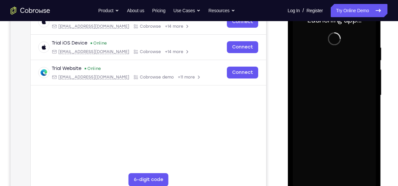
scroll to position [129, 0]
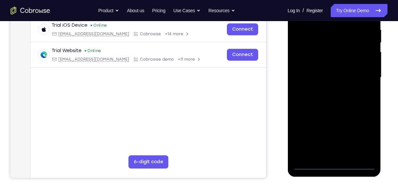
click at [334, 166] on div at bounding box center [334, 77] width 83 height 185
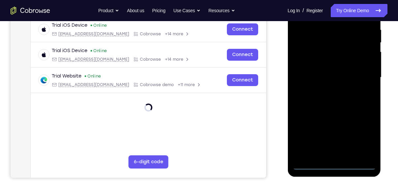
click at [363, 138] on div at bounding box center [334, 77] width 83 height 185
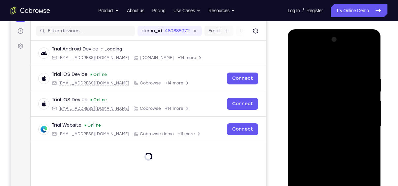
scroll to position [74, 0]
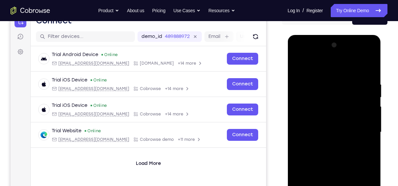
click at [331, 67] on div at bounding box center [334, 132] width 83 height 185
click at [364, 131] on div at bounding box center [334, 132] width 83 height 185
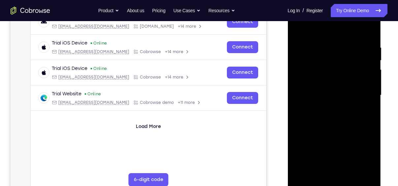
scroll to position [112, 0]
click at [327, 107] on div at bounding box center [334, 95] width 83 height 185
click at [330, 90] on div at bounding box center [334, 95] width 83 height 185
click at [329, 81] on div at bounding box center [334, 95] width 83 height 185
click at [338, 93] on div at bounding box center [334, 95] width 83 height 185
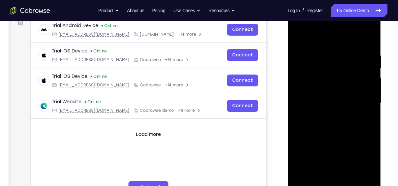
scroll to position [104, 0]
click at [331, 127] on div at bounding box center [334, 103] width 83 height 185
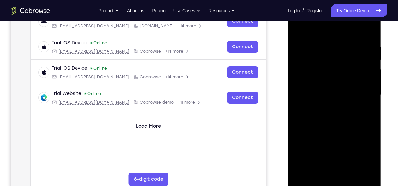
click at [366, 105] on div at bounding box center [334, 95] width 83 height 185
click at [344, 95] on div at bounding box center [334, 95] width 83 height 185
click at [337, 114] on div at bounding box center [334, 95] width 83 height 185
click at [335, 117] on div at bounding box center [334, 95] width 83 height 185
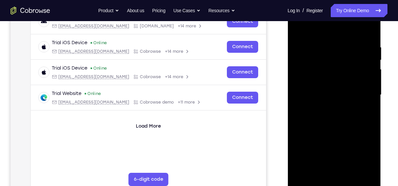
click at [335, 117] on div at bounding box center [334, 95] width 83 height 185
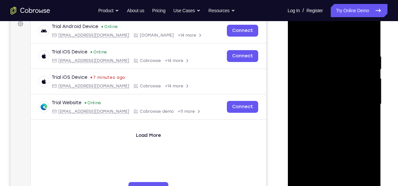
scroll to position [108, 0]
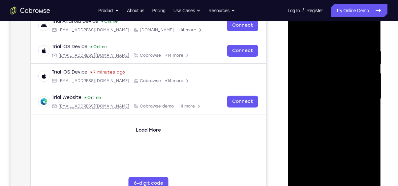
click at [341, 127] on div at bounding box center [334, 99] width 83 height 185
click at [350, 178] on div at bounding box center [334, 99] width 83 height 185
click at [344, 136] on div at bounding box center [334, 99] width 83 height 185
click at [310, 90] on div at bounding box center [334, 99] width 83 height 185
click at [323, 33] on div at bounding box center [334, 99] width 83 height 185
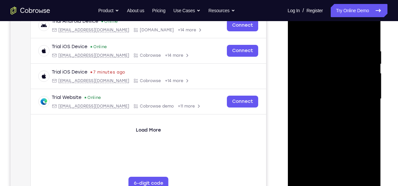
click at [327, 55] on div at bounding box center [334, 99] width 83 height 185
click at [309, 68] on div at bounding box center [334, 99] width 83 height 185
click at [302, 178] on div at bounding box center [334, 99] width 83 height 185
click at [324, 51] on div at bounding box center [334, 99] width 83 height 185
click at [370, 173] on div at bounding box center [334, 99] width 83 height 185
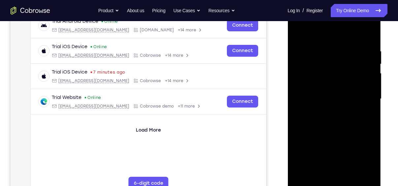
click at [328, 54] on div at bounding box center [334, 99] width 83 height 185
click at [326, 54] on div at bounding box center [334, 99] width 83 height 185
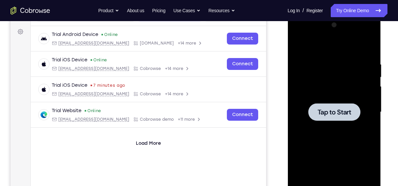
scroll to position [44, 0]
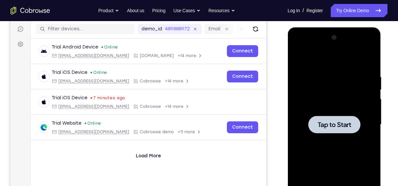
click at [330, 132] on div at bounding box center [334, 124] width 52 height 17
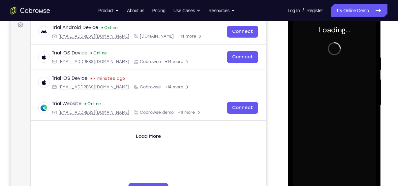
scroll to position [89, 0]
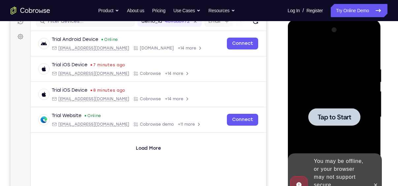
click at [333, 122] on div at bounding box center [334, 116] width 52 height 17
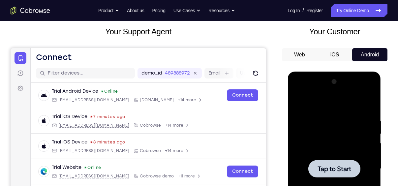
scroll to position [37, 0]
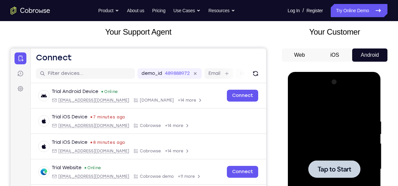
click at [180, 100] on button "iOS" at bounding box center [176, 102] width 5 height 5
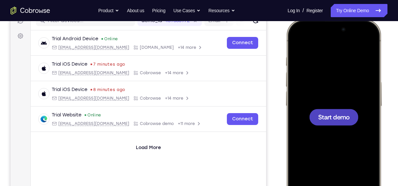
scroll to position [91, 0]
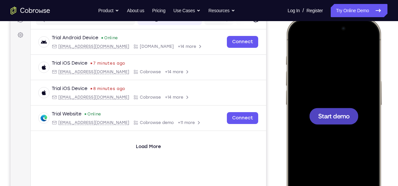
click at [329, 113] on span "Start demo" at bounding box center [334, 116] width 31 height 6
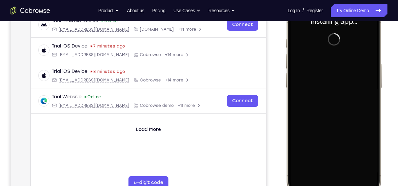
scroll to position [109, 0]
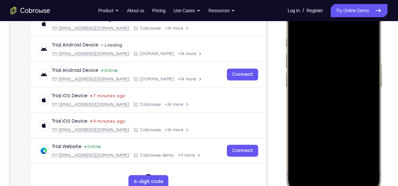
click at [323, 178] on div at bounding box center [334, 98] width 87 height 189
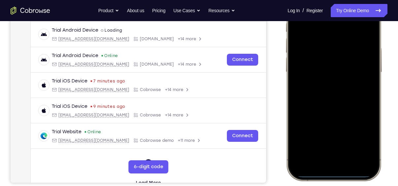
click at [324, 166] on div at bounding box center [334, 83] width 87 height 189
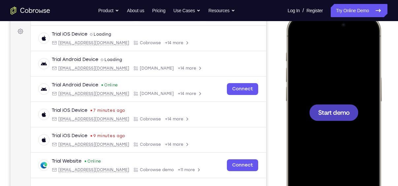
scroll to position [50, 0]
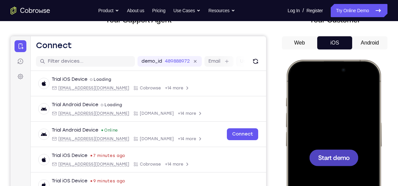
click at [370, 44] on button "Android" at bounding box center [370, 42] width 35 height 13
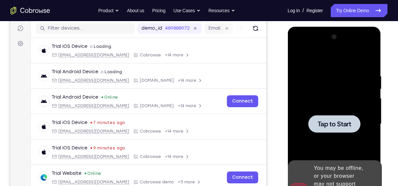
click at [334, 121] on span "Tap to Start" at bounding box center [335, 124] width 34 height 7
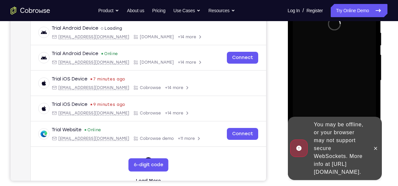
scroll to position [127, 0]
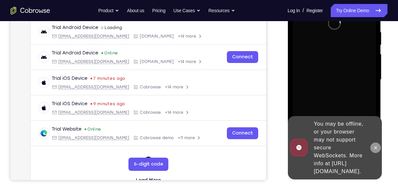
click at [377, 145] on icon at bounding box center [375, 147] width 5 height 5
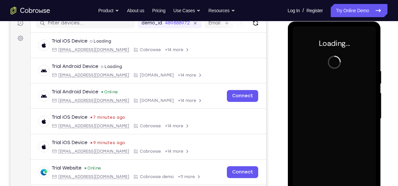
scroll to position [87, 0]
